Goal: Navigation & Orientation: Find specific page/section

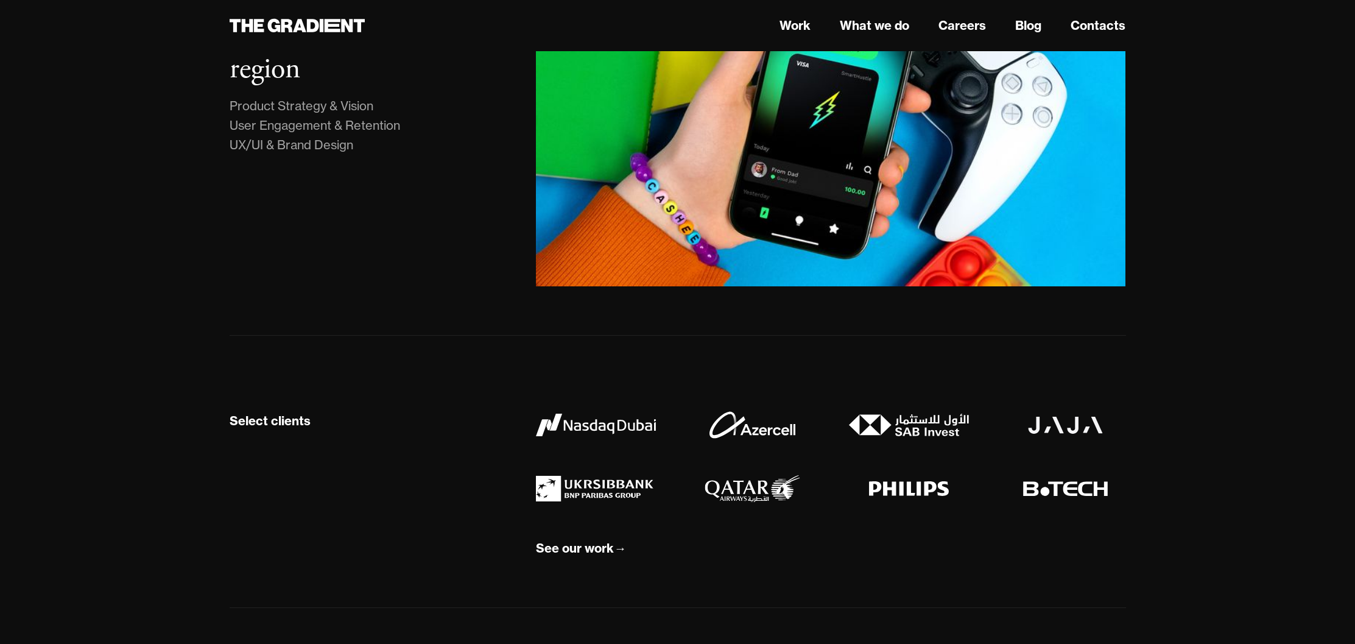
scroll to position [1128, 0]
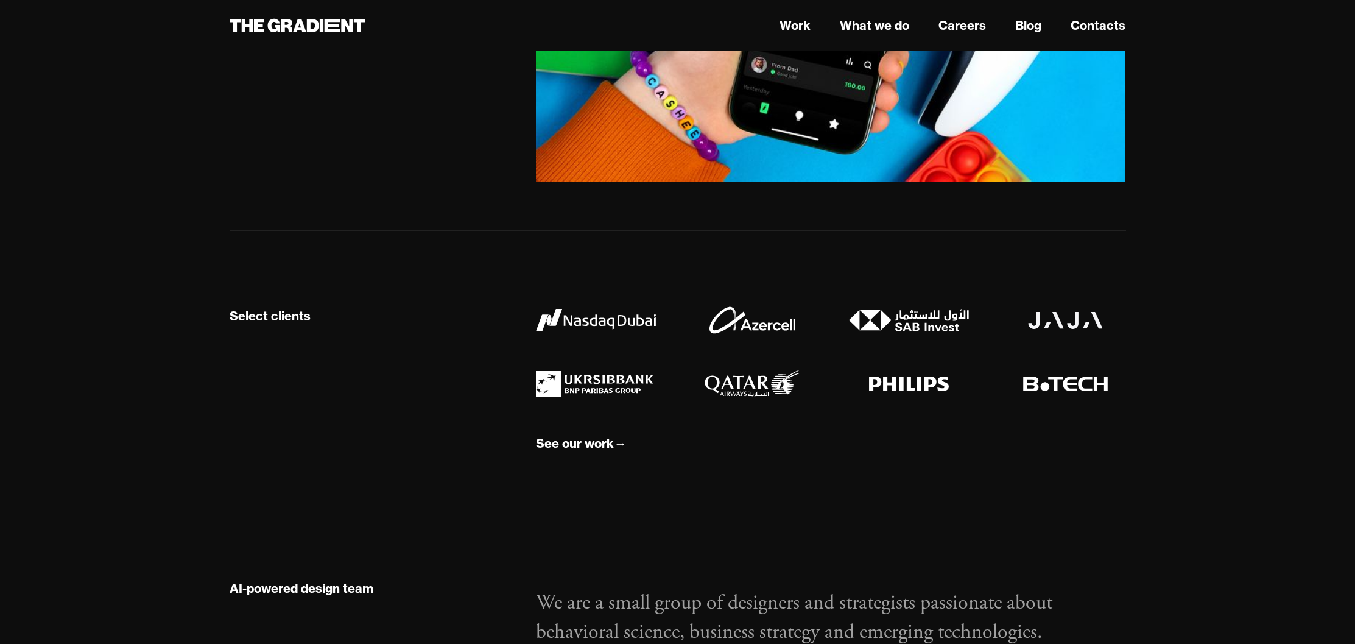
click at [764, 324] on img at bounding box center [753, 319] width 120 height 27
click at [799, 27] on link "Work" at bounding box center [795, 25] width 31 height 18
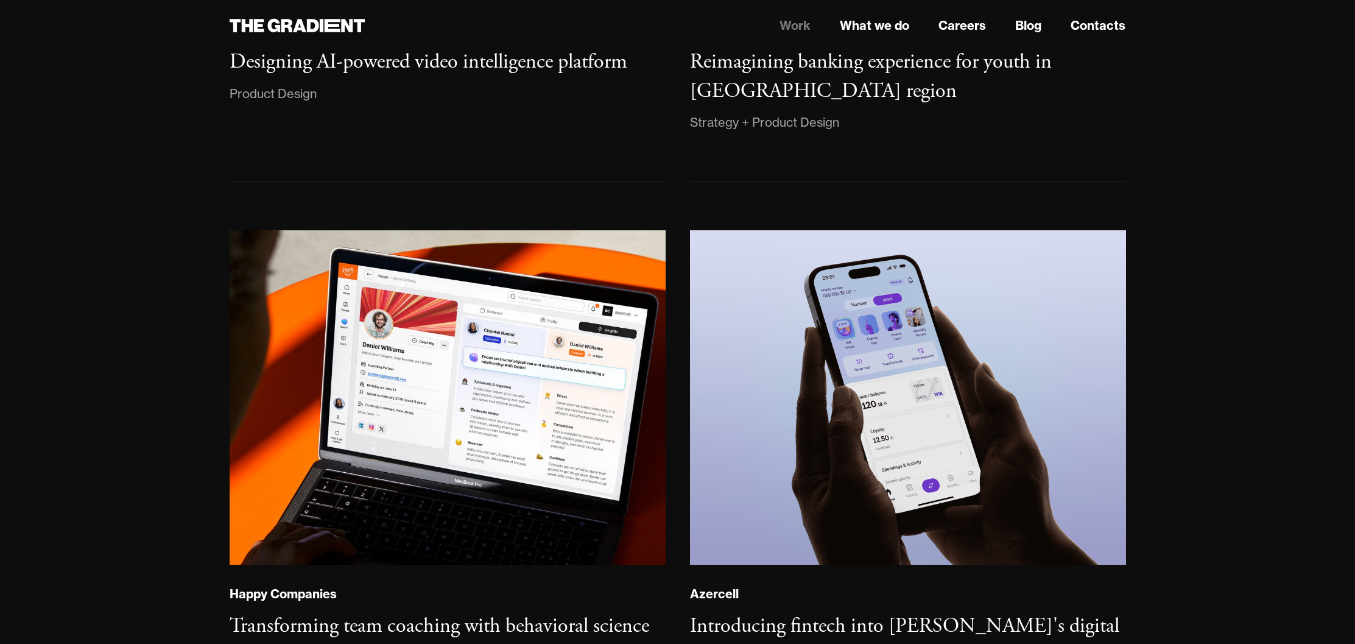
scroll to position [769, 0]
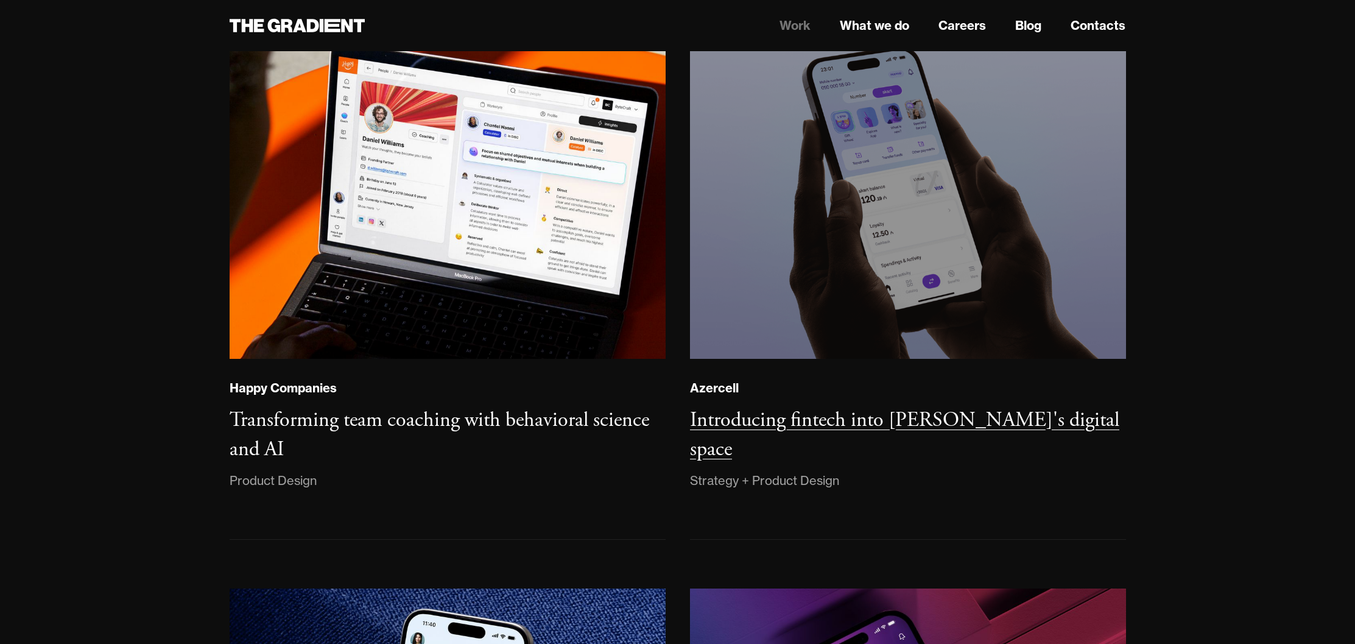
click at [769, 230] on img at bounding box center [908, 191] width 445 height 340
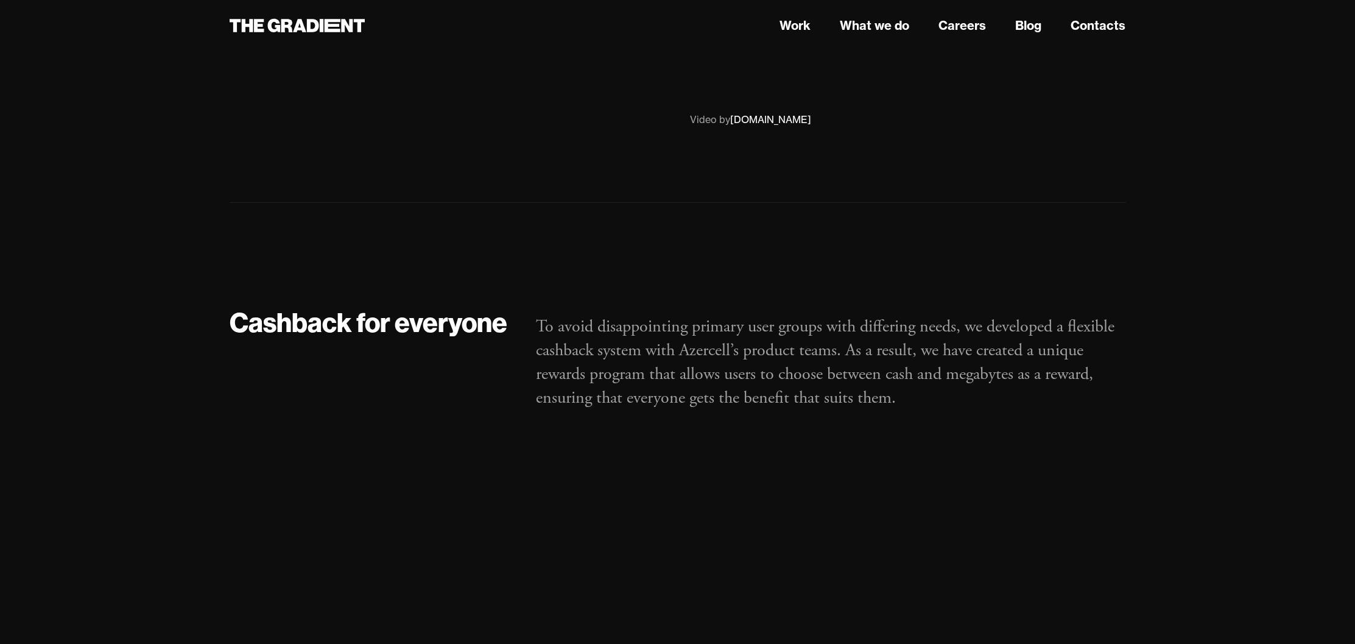
scroll to position [6264, 0]
